Goal: Book appointment/travel/reservation

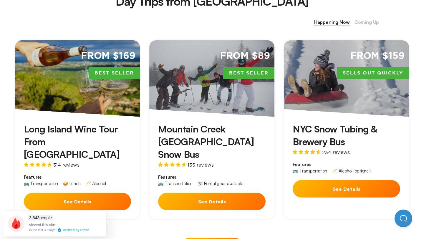
scroll to position [262, 0]
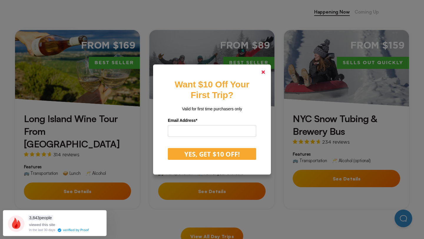
click at [260, 72] on link at bounding box center [263, 72] width 14 height 14
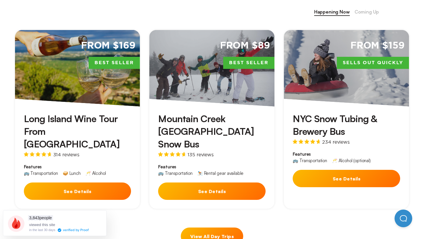
click at [336, 130] on h3 "NYC Snow Tubing & Brewery Bus" at bounding box center [347, 125] width 108 height 25
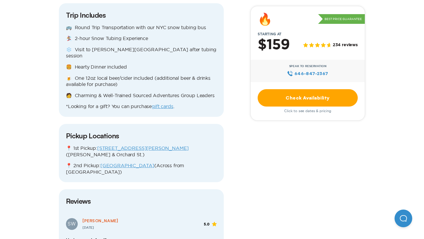
scroll to position [622, 0]
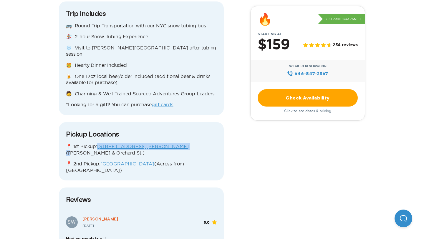
drag, startPoint x: 173, startPoint y: 128, endPoint x: 96, endPoint y: 127, distance: 77.2
click at [96, 144] on p "📍 1st Pickup: [STREET_ADDRESS][PERSON_NAME] ([PERSON_NAME] & Orchard St.)" at bounding box center [141, 150] width 151 height 13
copy p "📍 1st Pickup: [STREET_ADDRESS][PERSON_NAME] ("
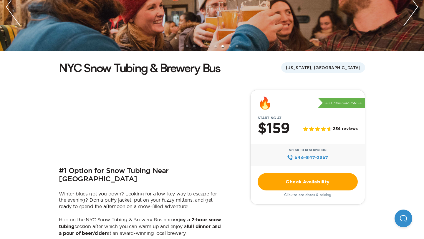
scroll to position [106, 0]
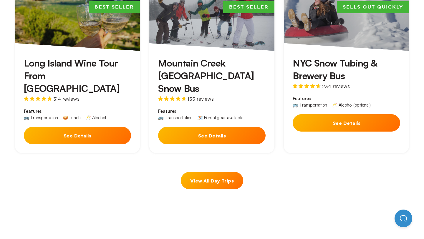
scroll to position [324, 0]
